Goal: Contribute content

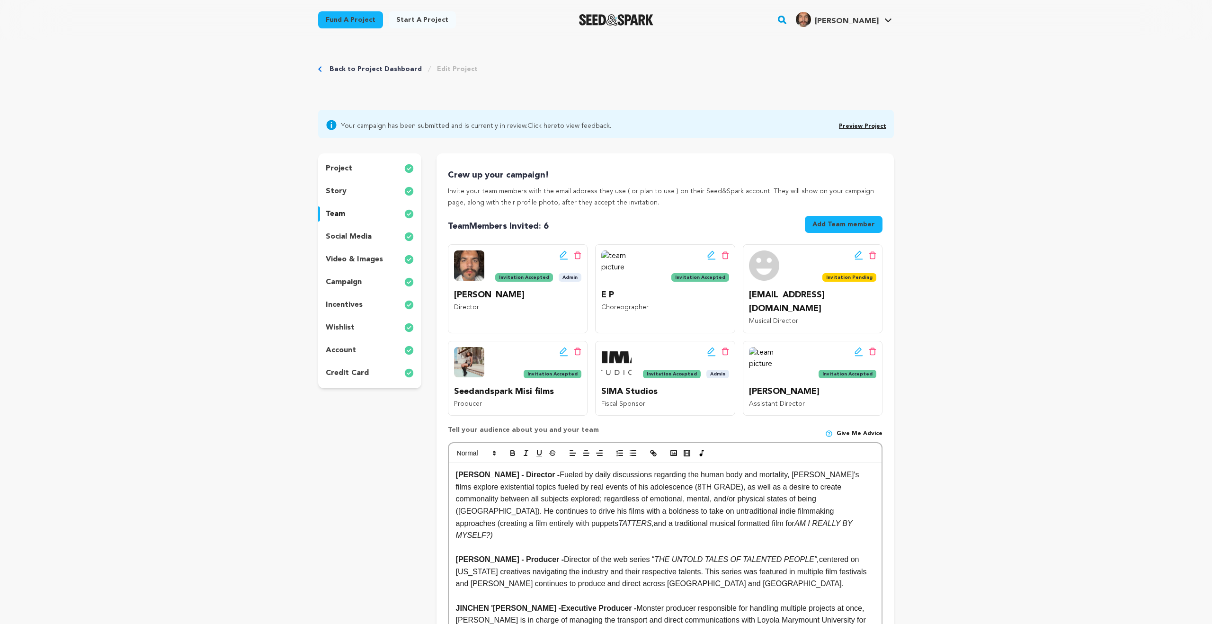
click at [358, 254] on p "video & images" at bounding box center [354, 259] width 57 height 11
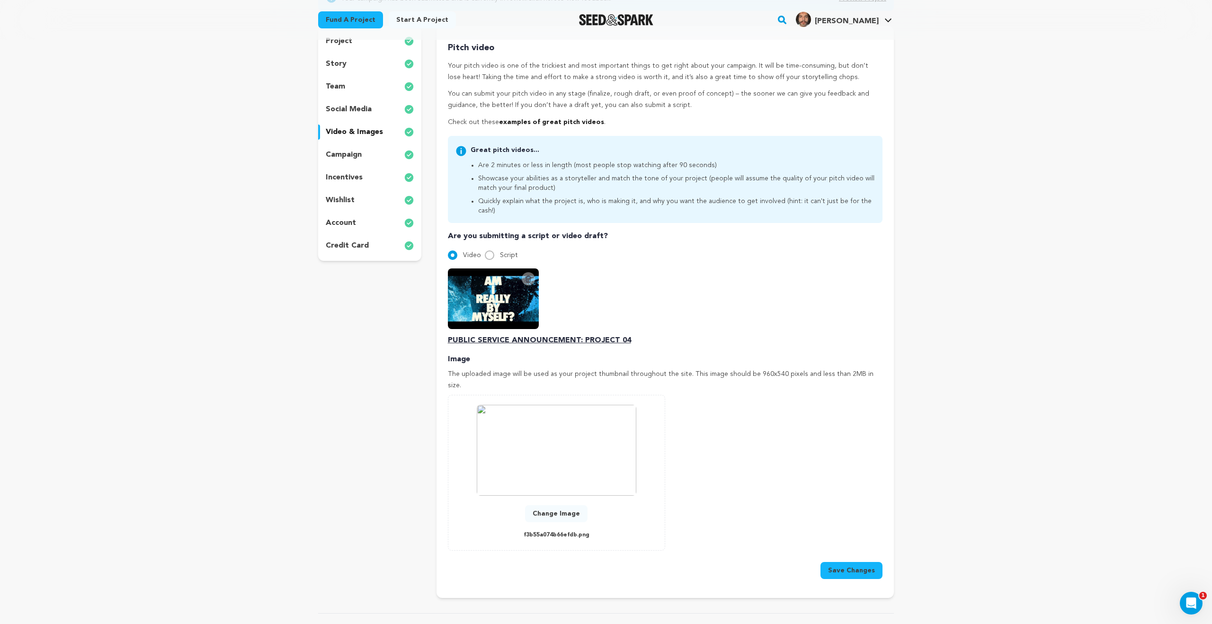
click at [528, 275] on icon at bounding box center [528, 279] width 8 height 8
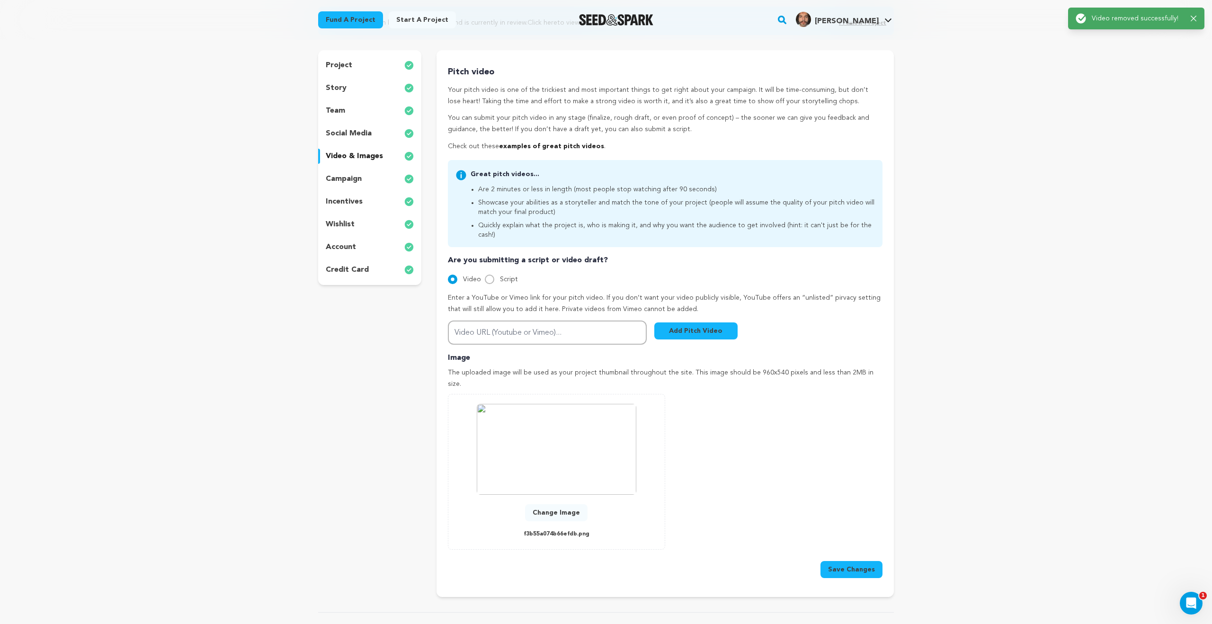
click at [525, 294] on div "Are you submitting a script or video draft? Video Script Enter a YouTube or Vim…" at bounding box center [665, 300] width 434 height 90
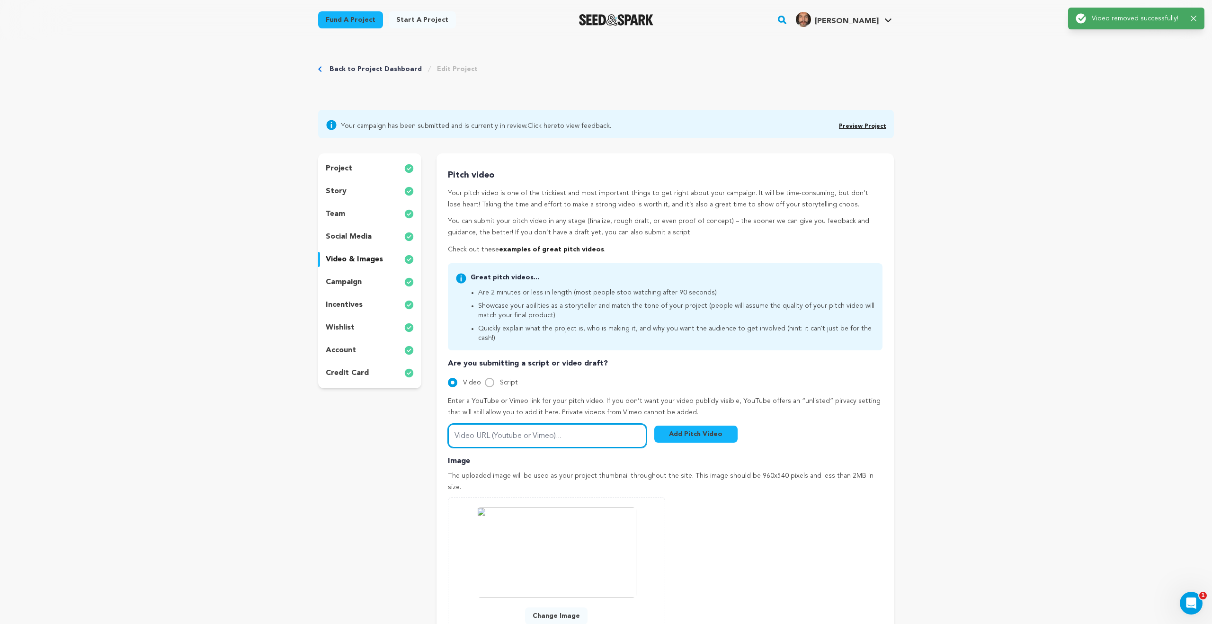
click at [532, 433] on input "Video URL (Youtube or Vimeo)..." at bounding box center [547, 436] width 199 height 24
paste input "[URL][DOMAIN_NAME]"
type input "[URL][DOMAIN_NAME]"
click at [691, 426] on button "Add Pitch Video" at bounding box center [695, 433] width 83 height 17
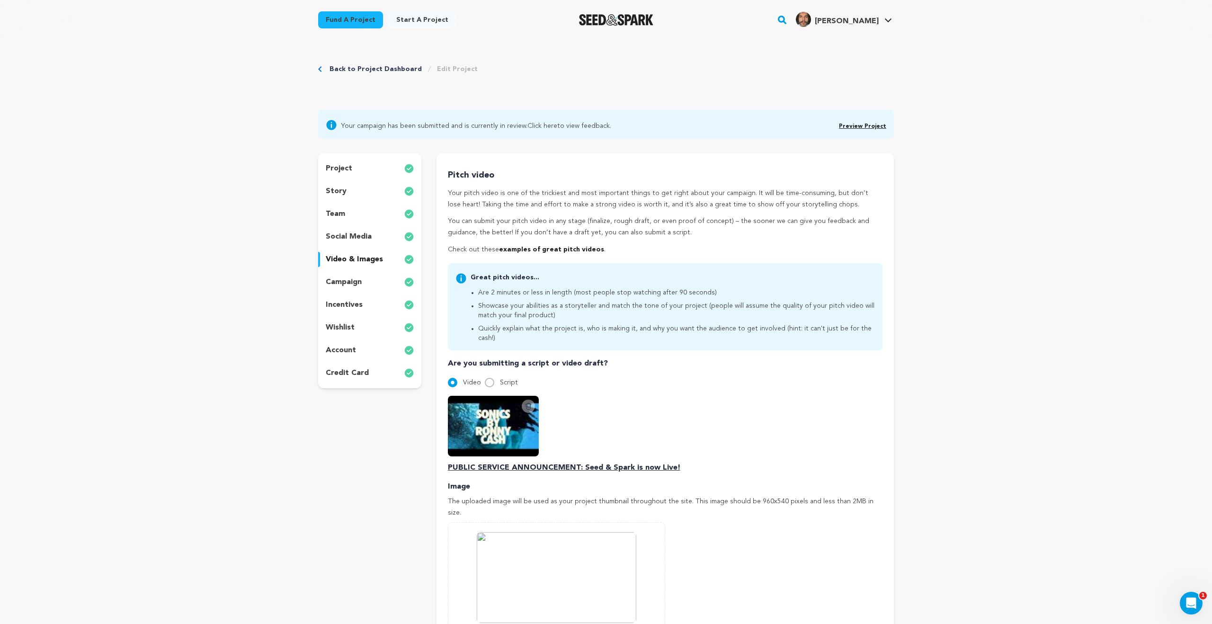
click at [542, 126] on link "Click here" at bounding box center [542, 126] width 30 height 7
